Goal: Find contact information: Find contact information

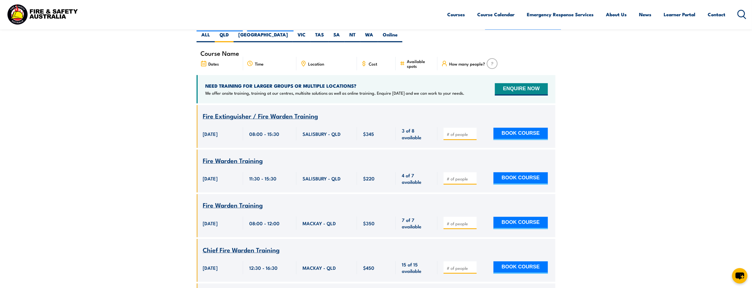
scroll to position [73, 0]
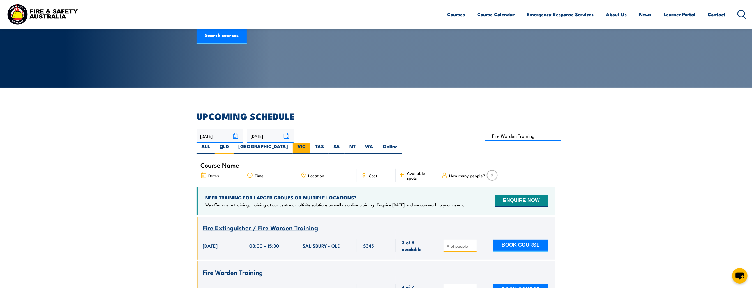
click at [311, 143] on label "VIC" at bounding box center [302, 148] width 18 height 11
click at [309, 143] on input "VIC" at bounding box center [308, 145] width 4 height 4
radio input "true"
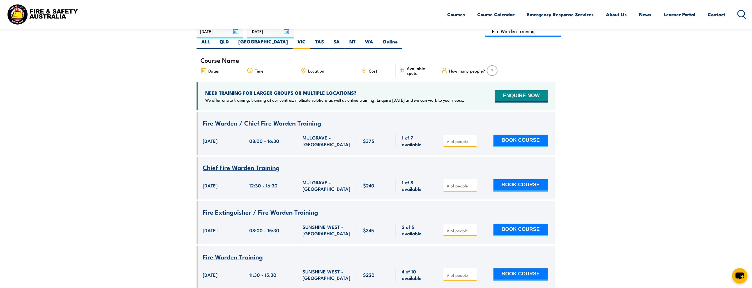
scroll to position [112, 0]
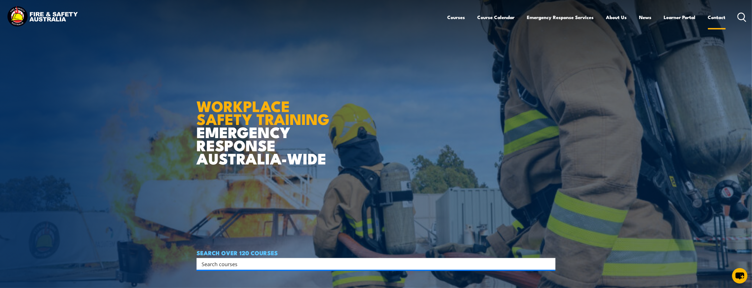
click at [711, 18] on link "Contact" at bounding box center [717, 17] width 18 height 15
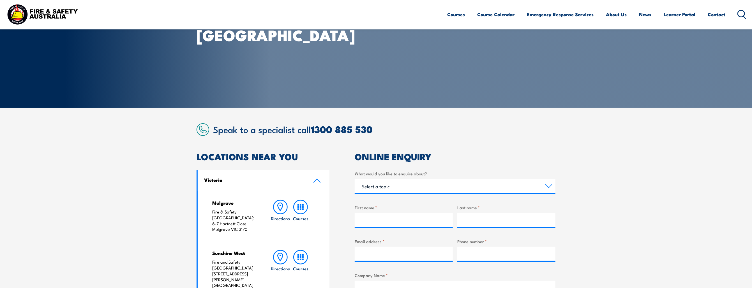
scroll to position [112, 0]
